Goal: Task Accomplishment & Management: Use online tool/utility

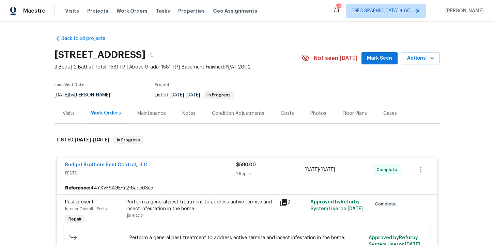
click at [117, 12] on span "Work Orders" at bounding box center [132, 10] width 31 height 7
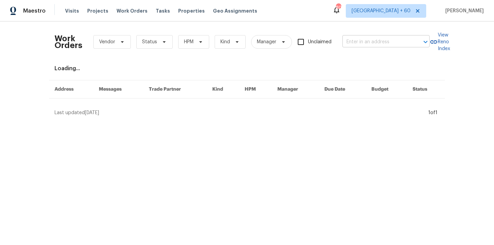
click at [364, 45] on input "text" at bounding box center [376, 42] width 68 height 11
paste input "[STREET_ADDRESS]"
type input "[STREET_ADDRESS]"
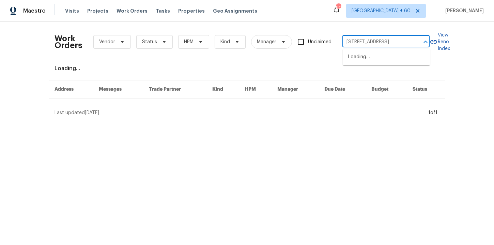
scroll to position [0, 15]
click at [377, 57] on li "[STREET_ADDRESS]" at bounding box center [386, 56] width 87 height 11
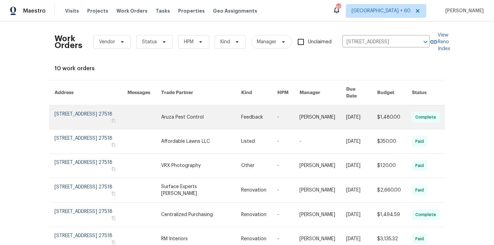
click at [80, 112] on link at bounding box center [91, 117] width 73 height 24
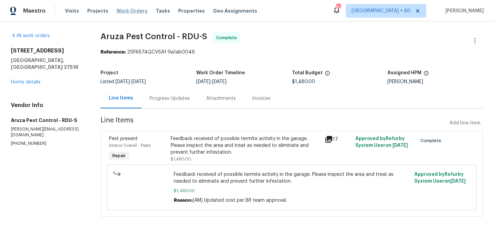
click at [133, 11] on span "Work Orders" at bounding box center [132, 10] width 31 height 7
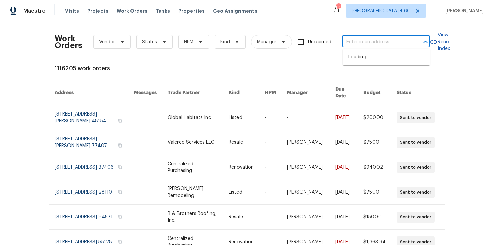
click at [359, 40] on input "text" at bounding box center [376, 42] width 68 height 11
paste input "[STREET_ADDRESS]"
type input "[STREET_ADDRESS]"
click at [373, 57] on li "[STREET_ADDRESS]" at bounding box center [386, 56] width 87 height 11
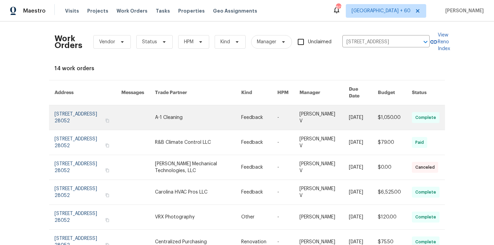
click at [82, 112] on link at bounding box center [88, 117] width 67 height 25
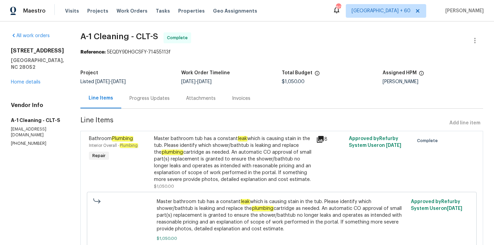
click at [34, 74] on div "[STREET_ADDRESS] Home details" at bounding box center [37, 66] width 53 height 38
click at [132, 12] on span "Work Orders" at bounding box center [132, 10] width 31 height 7
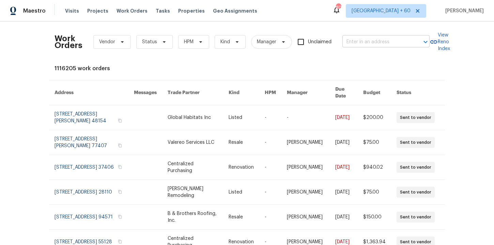
click at [367, 45] on input "text" at bounding box center [376, 42] width 68 height 11
paste input "[STREET_ADDRESS][US_STATE]"
type input "[STREET_ADDRESS][US_STATE]"
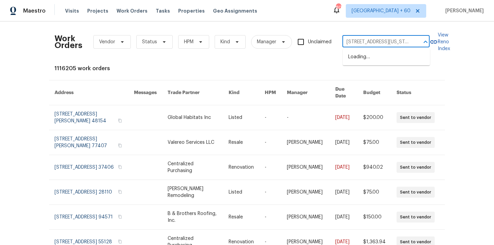
scroll to position [0, 27]
click at [377, 57] on li "[STREET_ADDRESS][US_STATE]" at bounding box center [386, 56] width 87 height 11
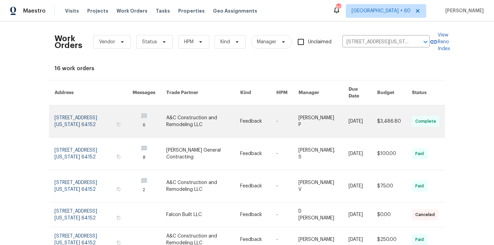
click at [77, 111] on link at bounding box center [94, 121] width 78 height 32
